Goal: Task Accomplishment & Management: Complete application form

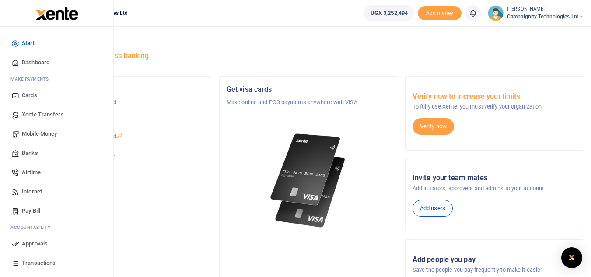
click at [45, 139] on link "Mobile Money" at bounding box center [56, 133] width 99 height 19
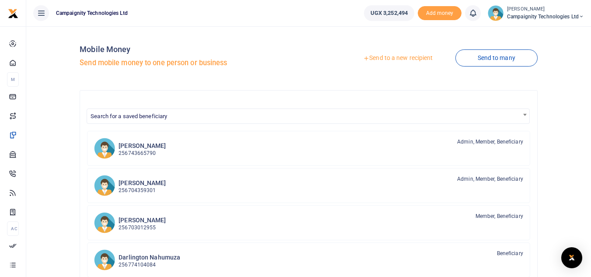
click at [415, 59] on link "Send to a new recipient" at bounding box center [398, 58] width 114 height 16
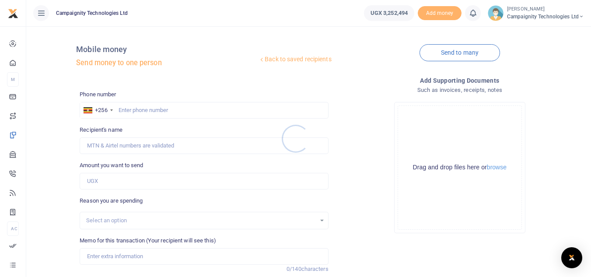
click at [179, 114] on div at bounding box center [295, 138] width 591 height 277
click at [174, 112] on input "text" at bounding box center [204, 110] width 249 height 17
paste input "0707733509"
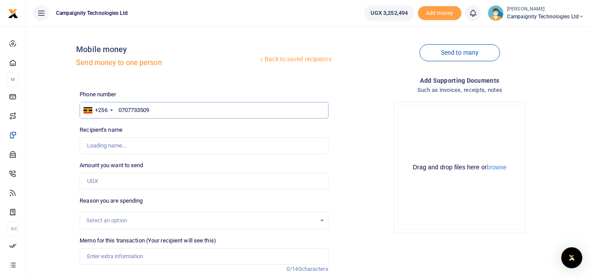
click at [122, 111] on input "0707733509" at bounding box center [204, 110] width 249 height 17
type input "707733509"
click at [108, 181] on input "Amount you want to send" at bounding box center [204, 181] width 249 height 17
type input "Fred Gulumu"
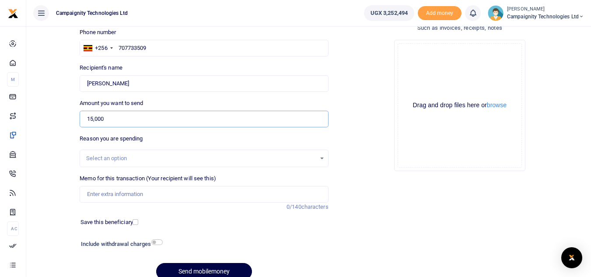
scroll to position [99, 0]
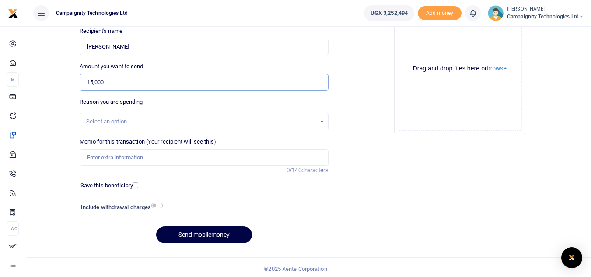
type input "15,000"
click at [143, 155] on input "Memo for this transaction (Your recipient will see this)" at bounding box center [204, 157] width 249 height 17
type input "Delivery of camera accessories for the staff photoshoot"
click at [214, 239] on button "Send mobilemoney" at bounding box center [204, 234] width 96 height 17
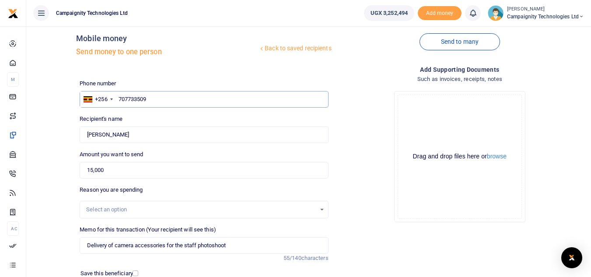
scroll to position [0, 0]
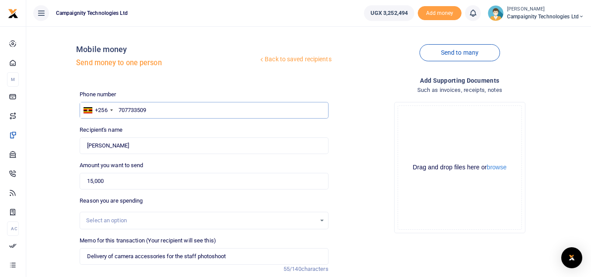
click at [157, 111] on input "707733509" at bounding box center [204, 110] width 249 height 17
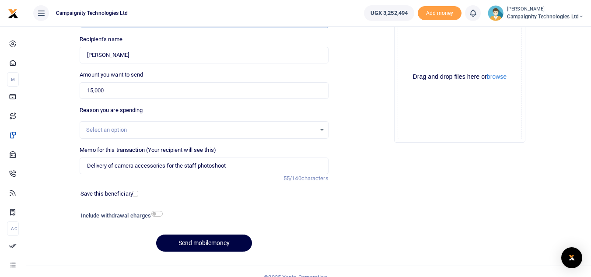
scroll to position [102, 0]
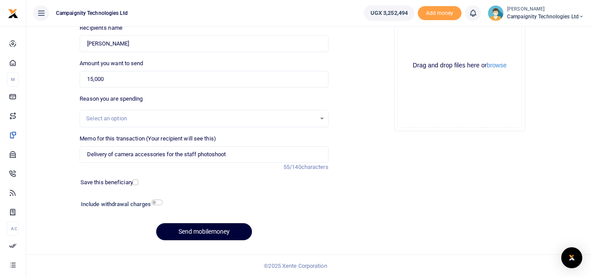
type input "707733509"
click at [193, 233] on button "Send mobilemoney" at bounding box center [204, 231] width 96 height 17
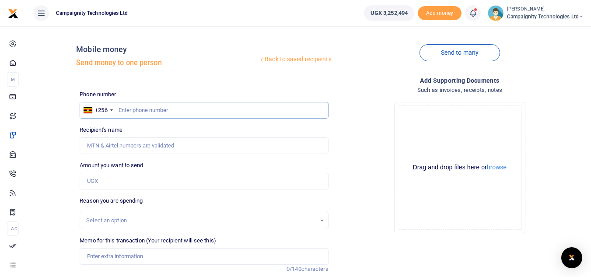
click at [168, 106] on input "text" at bounding box center [204, 110] width 249 height 17
paste input "778 672177"
click at [130, 111] on input "778 672177" at bounding box center [204, 110] width 249 height 17
type input "778672177"
type input "Dawa Samsa"
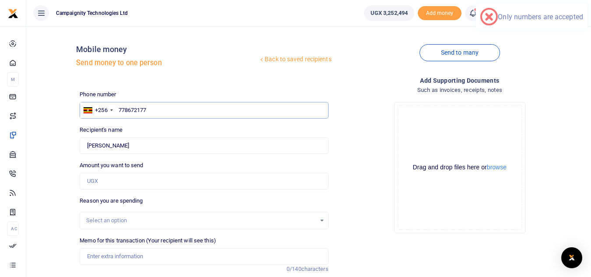
type input "778672177"
click at [113, 183] on input "Amount you want to send" at bounding box center [204, 181] width 249 height 17
type input "90,000"
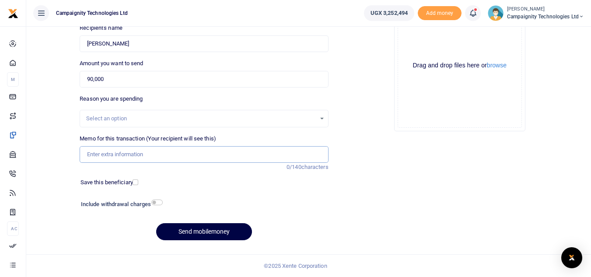
click at [229, 155] on input "Memo for this transaction (Your recipient will see this)" at bounding box center [204, 154] width 249 height 17
paste input "r the hiring guy"
click at [89, 153] on input "r the hiring guy" at bounding box center [204, 154] width 249 height 17
click at [152, 153] on input "Paid for hiring guy" at bounding box center [204, 154] width 249 height 17
type input "Paid for hiring camera lights and accessories for the staff photoshoot"
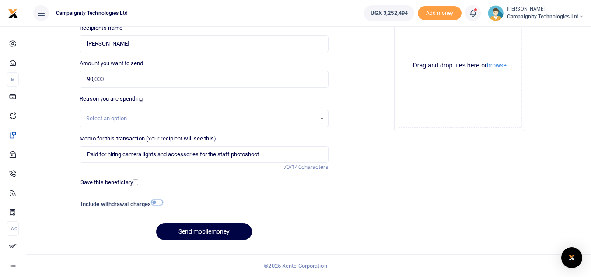
click at [160, 204] on input "checkbox" at bounding box center [156, 203] width 11 height 6
checkbox input "true"
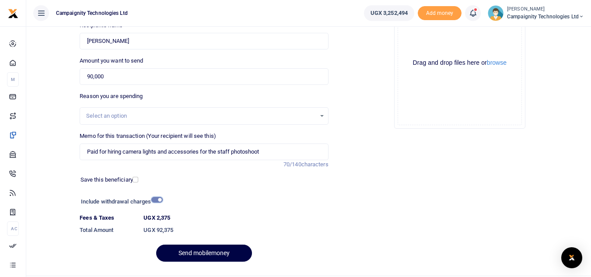
scroll to position [126, 0]
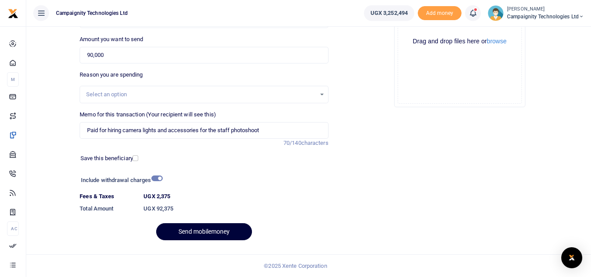
click at [218, 225] on button "Send mobilemoney" at bounding box center [204, 231] width 96 height 17
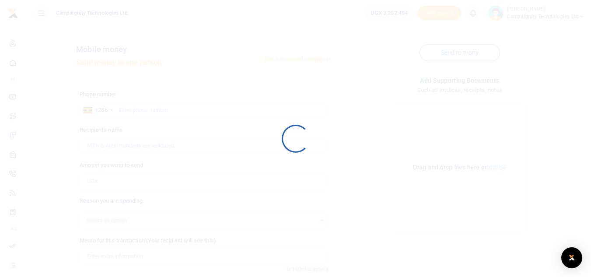
scroll to position [102, 0]
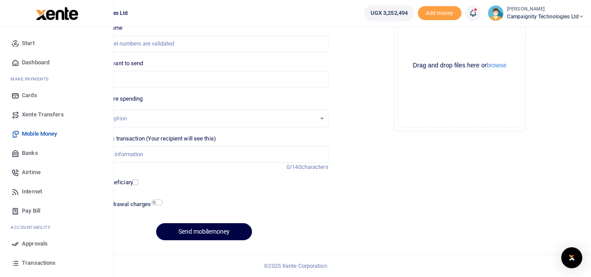
click at [29, 243] on span "Approvals" at bounding box center [35, 243] width 26 height 9
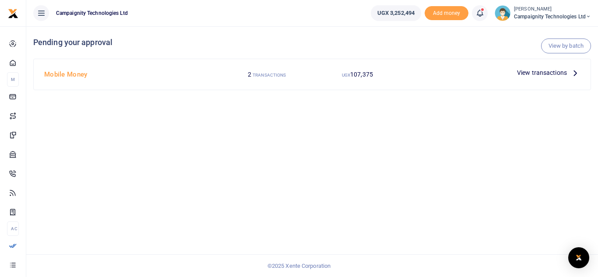
click at [544, 76] on span "View transactions" at bounding box center [542, 73] width 50 height 10
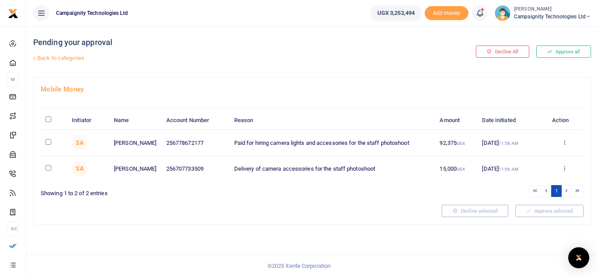
click at [562, 52] on button "Approve all" at bounding box center [563, 52] width 55 height 12
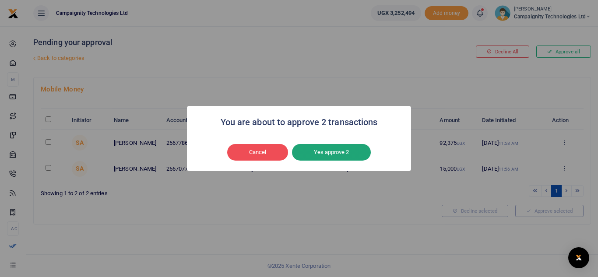
click at [338, 150] on button "Yes approve 2" at bounding box center [331, 152] width 79 height 17
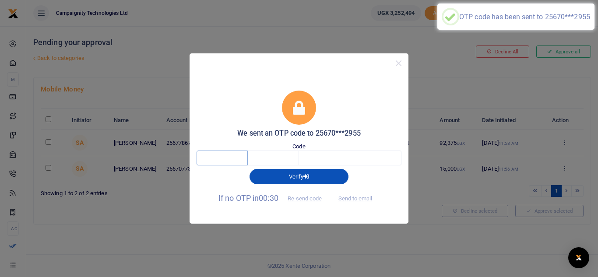
click at [229, 151] on input "text" at bounding box center [222, 158] width 51 height 15
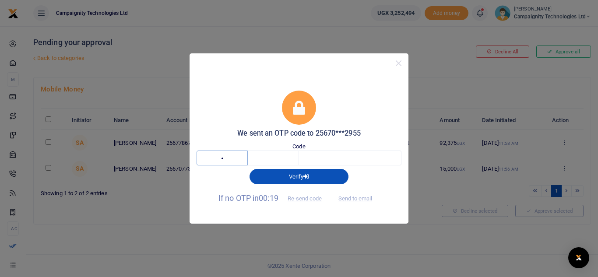
type input "6"
type input "4"
type input "7"
